Goal: Find specific page/section: Find specific page/section

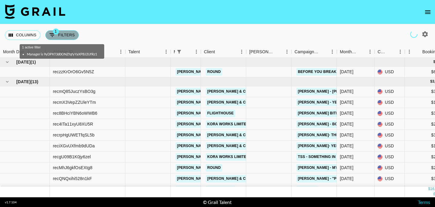
click at [68, 37] on button "1 Filters" at bounding box center [62, 35] width 34 height 10
select select "managerIds"
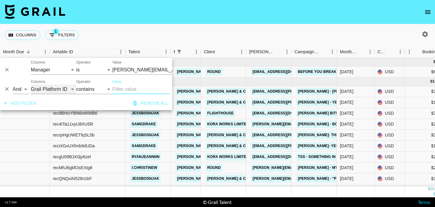
click at [39, 90] on select "Grail Platform ID Airtable ID Talent Manager Client [PERSON_NAME] Campaign (Typ…" at bounding box center [53, 89] width 45 height 10
select select "talentName"
click at [31, 84] on select "Grail Platform ID Airtable ID Talent Manager Client [PERSON_NAME] Campaign (Typ…" at bounding box center [53, 89] width 45 height 10
click at [91, 88] on select "contains equals starts with ends with is empty is not empty is any of" at bounding box center [94, 89] width 36 height 10
select select "equals"
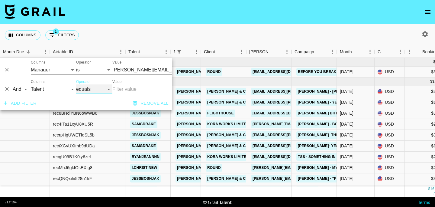
click at [76, 84] on select "contains equals starts with ends with is empty is not empty is any of" at bounding box center [94, 89] width 36 height 10
click at [129, 93] on input "Value" at bounding box center [140, 89] width 57 height 10
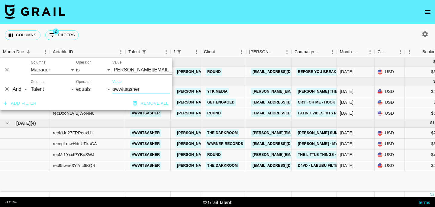
type input "awwitsasher"
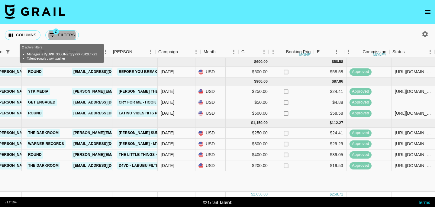
scroll to position [0, 115]
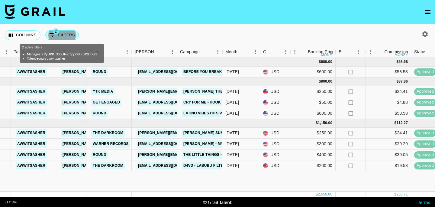
click at [61, 37] on button "2 Filters" at bounding box center [62, 35] width 34 height 10
select select "managerIds"
select select "talentName"
select select "equals"
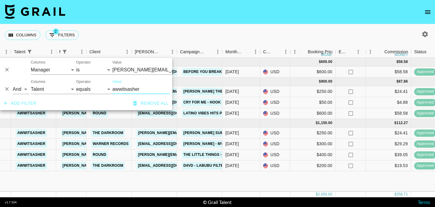
click at [5, 88] on icon "Delete" at bounding box center [7, 89] width 6 height 6
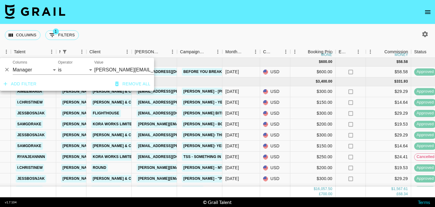
click at [180, 37] on div "Columns 1 Filters + Booking" at bounding box center [217, 35] width 435 height 22
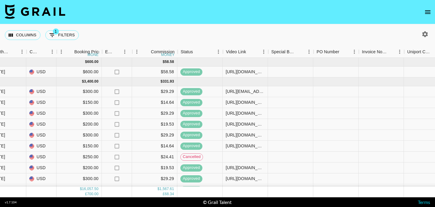
scroll to position [0, 348]
